Goal: Find specific page/section: Find specific page/section

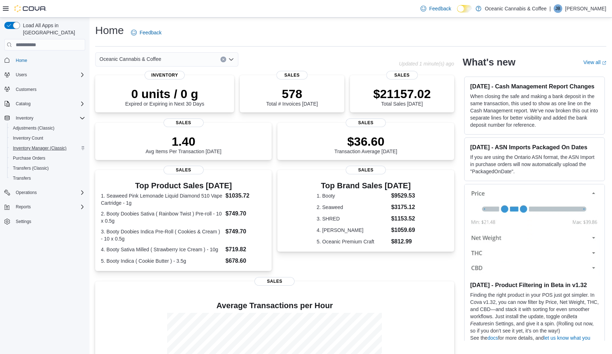
click at [43, 145] on span "Inventory Manager (Classic)" at bounding box center [40, 148] width 54 height 6
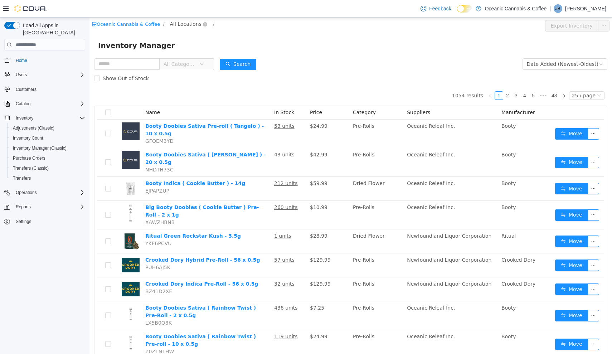
click at [187, 25] on span "All Locations" at bounding box center [186, 24] width 32 height 8
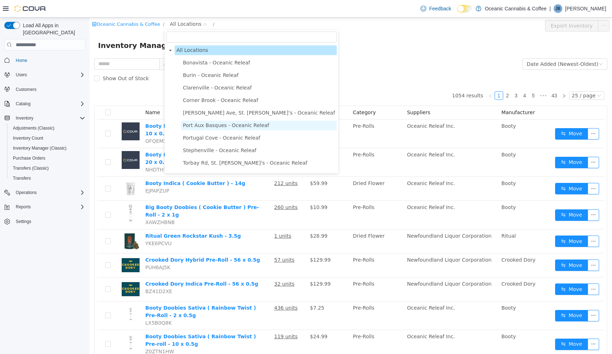
click at [206, 125] on span "Port Aux Basques - Oceanic Releaf" at bounding box center [226, 125] width 86 height 6
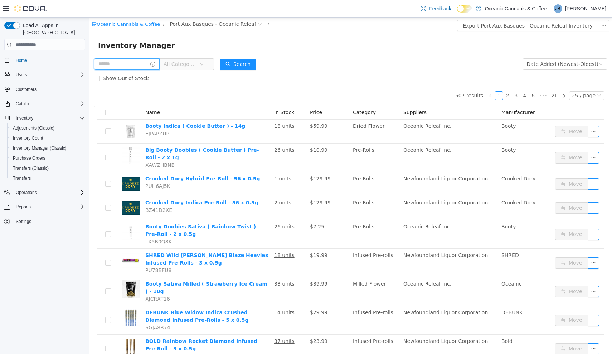
click at [137, 64] on input "text" at bounding box center [127, 63] width 66 height 11
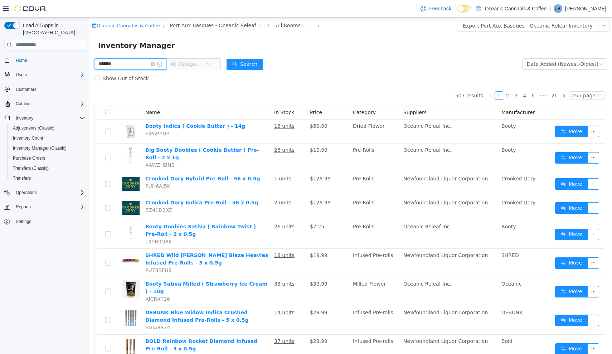
type input "*******"
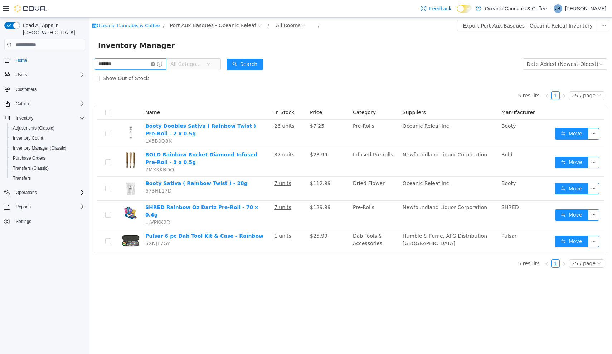
click at [155, 65] on icon "icon: close-circle" at bounding box center [153, 64] width 4 height 4
